Goal: Navigation & Orientation: Find specific page/section

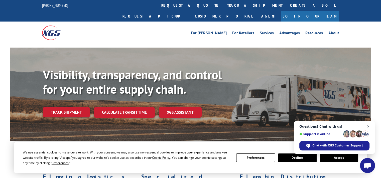
click at [369, 125] on span "Open chat" at bounding box center [369, 127] width 6 height 6
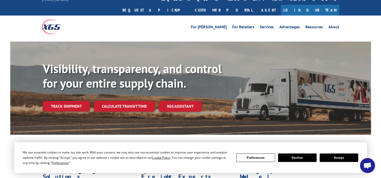
scroll to position [25, 0]
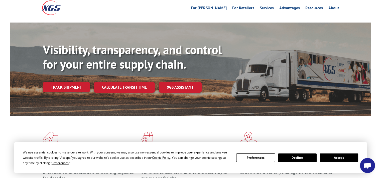
click at [337, 159] on button "Accept" at bounding box center [339, 158] width 39 height 9
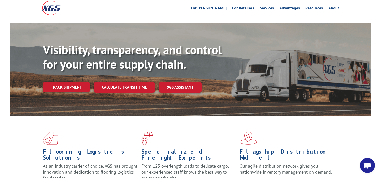
scroll to position [0, 0]
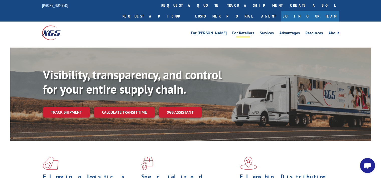
click at [245, 31] on link "For Retailers" at bounding box center [243, 34] width 22 height 6
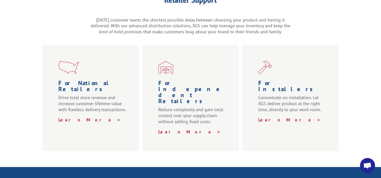
scroll to position [176, 0]
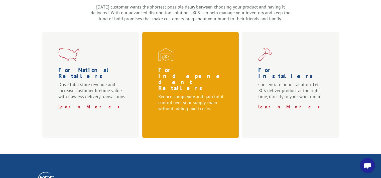
click at [178, 116] on link "Learn More >" at bounding box center [189, 119] width 62 height 6
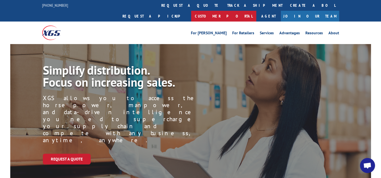
click at [257, 11] on link "Customer Portal" at bounding box center [223, 16] width 65 height 11
